Goal: Communication & Community: Answer question/provide support

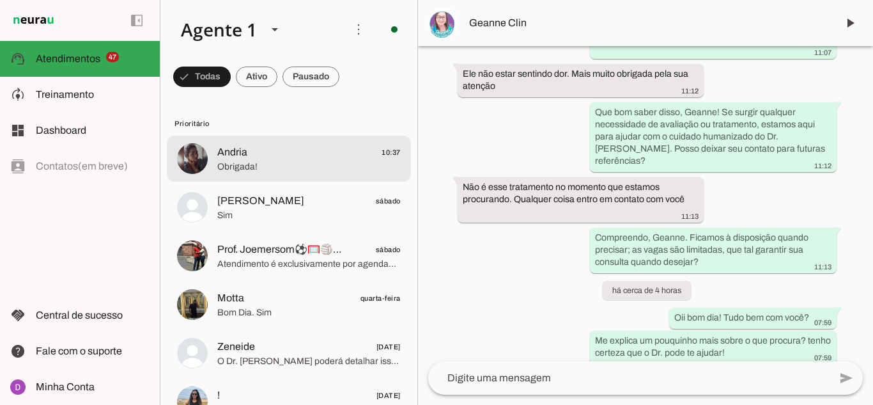
click at [274, 151] on span "Andria 10:37" at bounding box center [308, 152] width 183 height 16
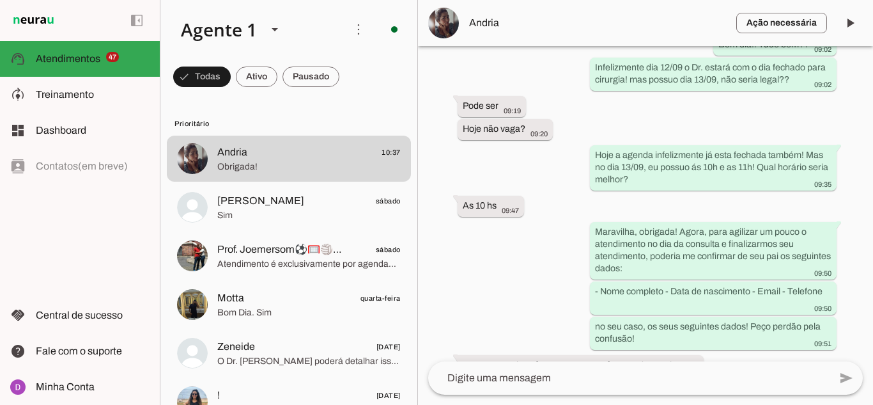
scroll to position [1225, 0]
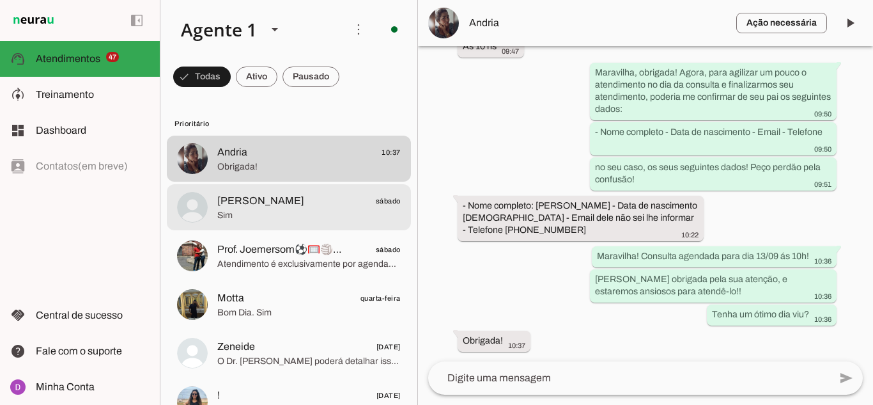
click at [270, 215] on span "Sim" at bounding box center [308, 215] width 183 height 13
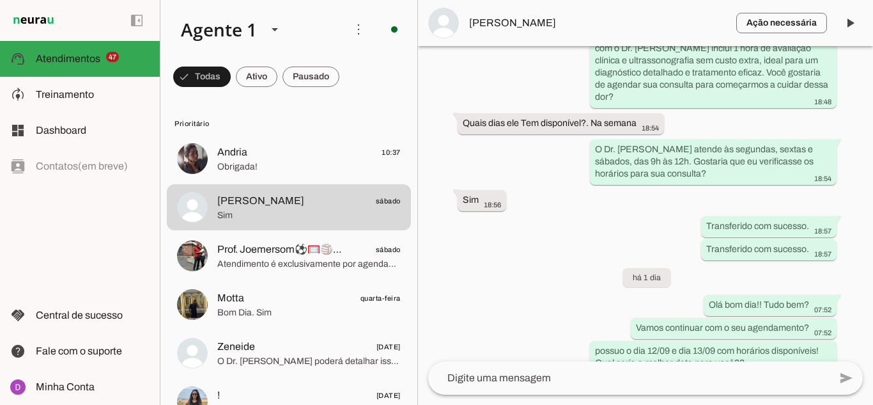
scroll to position [894, 0]
